Goal: Find specific page/section: Find specific page/section

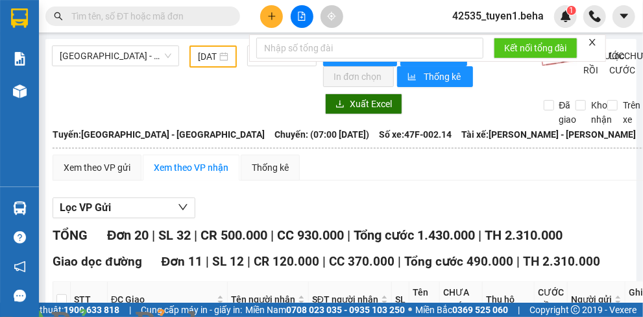
type input "25/03/2025"
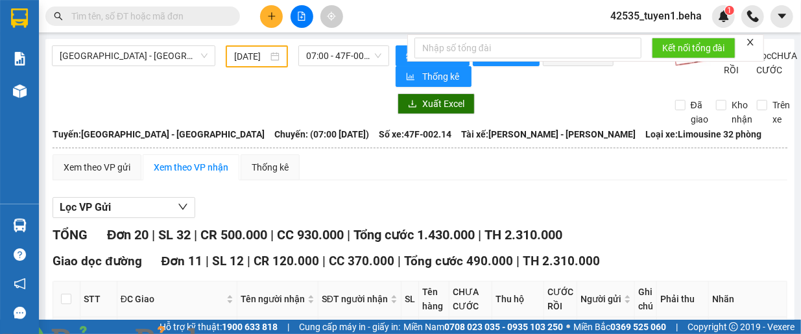
click at [642, 37] on div at bounding box center [750, 42] width 9 height 10
click at [642, 42] on icon "close" at bounding box center [750, 42] width 9 height 9
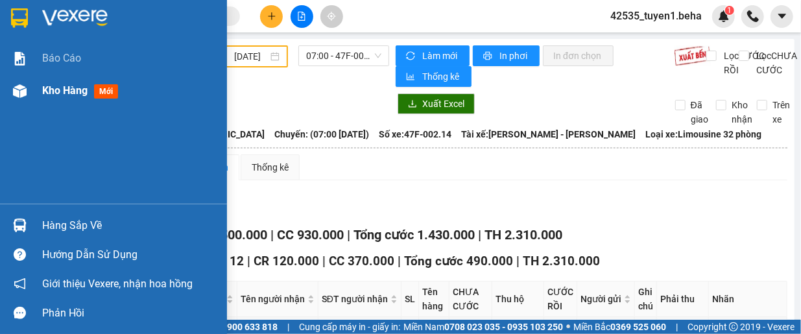
click at [56, 89] on span "Kho hàng" at bounding box center [64, 90] width 45 height 12
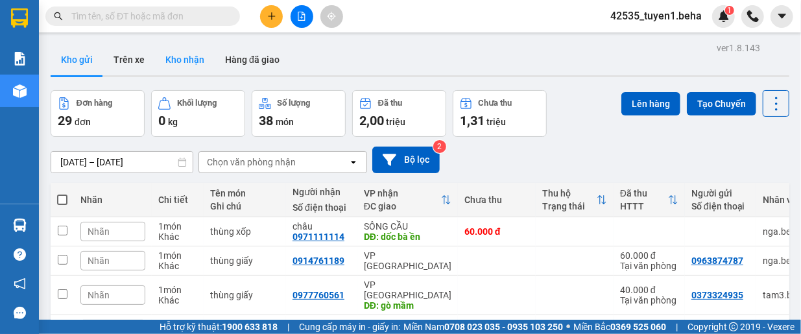
click at [186, 62] on button "Kho nhận" at bounding box center [185, 59] width 60 height 31
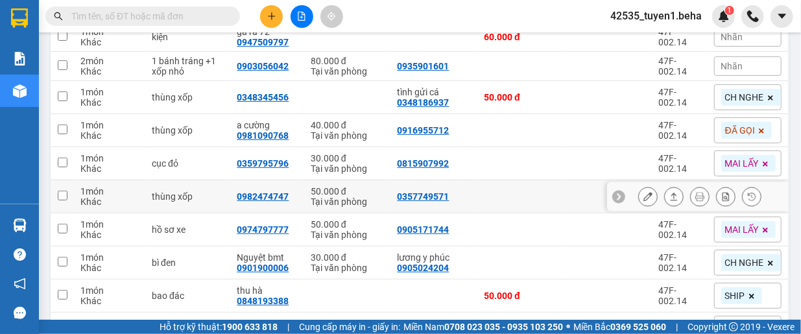
scroll to position [259, 0]
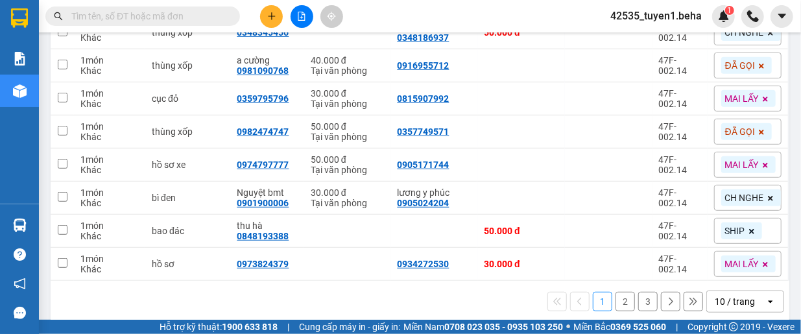
click at [719, 302] on div "10 / trang" at bounding box center [735, 301] width 40 height 13
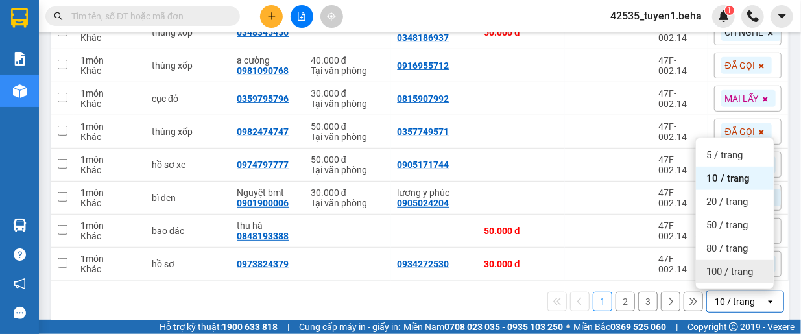
click at [729, 277] on span "100 / trang" at bounding box center [729, 271] width 47 height 13
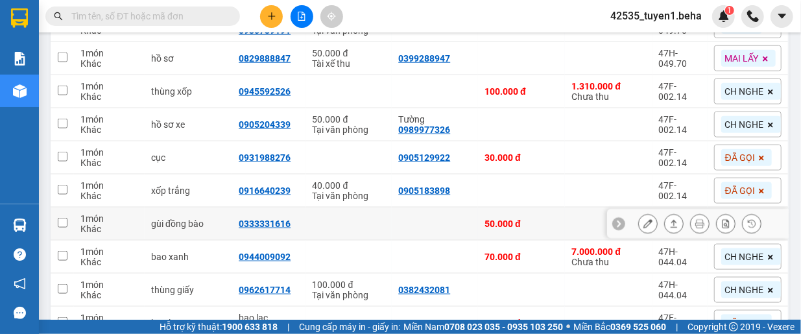
scroll to position [535, 0]
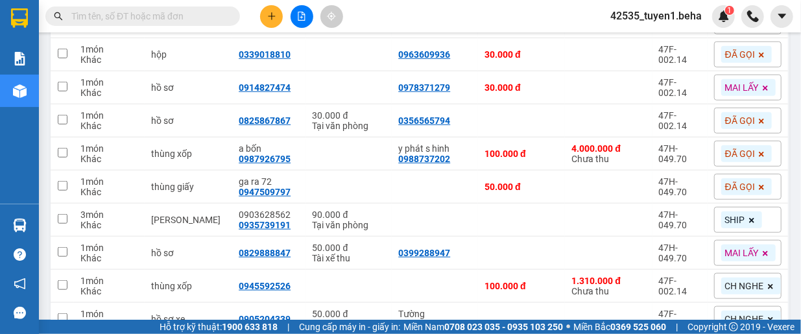
click at [143, 16] on input "text" at bounding box center [147, 16] width 153 height 14
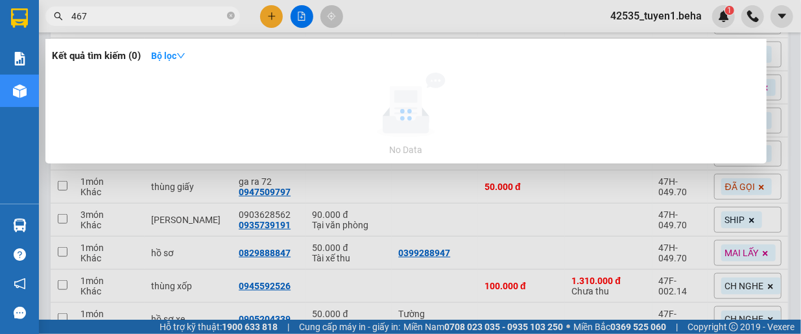
type input "4679"
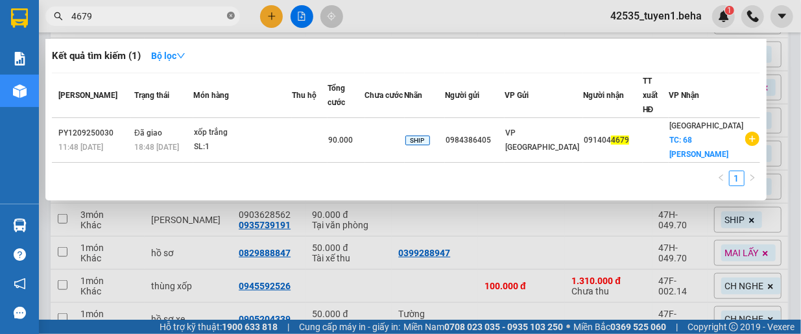
click at [231, 18] on icon "close-circle" at bounding box center [231, 16] width 8 height 8
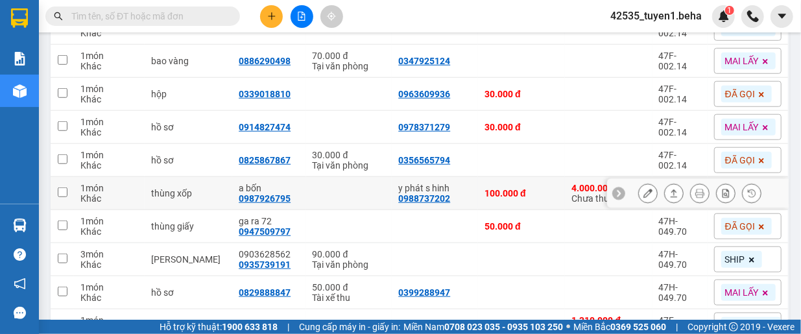
scroll to position [341, 0]
